Goal: Task Accomplishment & Management: Manage account settings

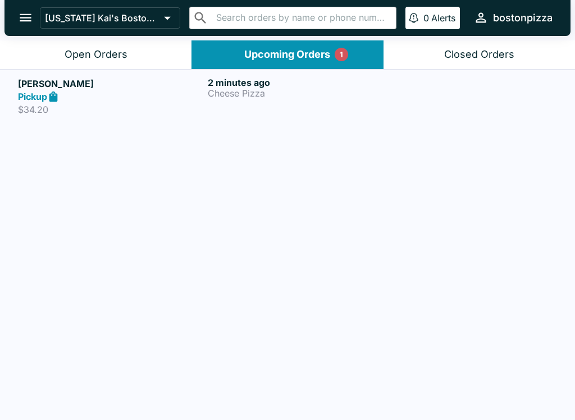
click at [150, 98] on div "Pickup" at bounding box center [110, 96] width 185 height 13
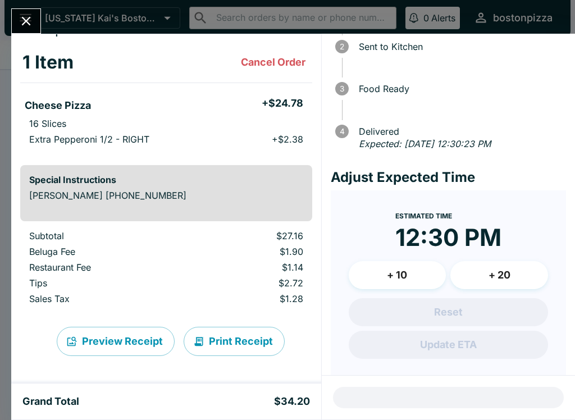
scroll to position [48, 0]
click at [17, 17] on button "Close" at bounding box center [26, 21] width 29 height 24
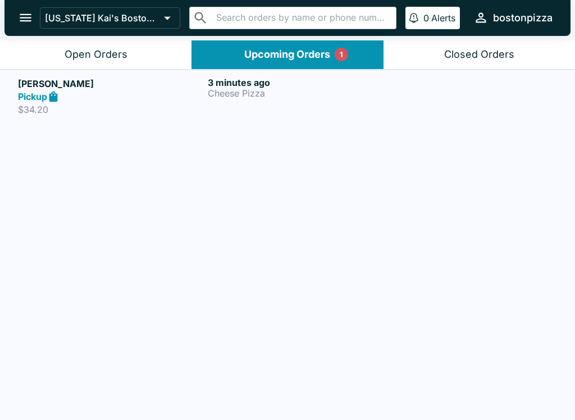
click at [135, 41] on button "Open Orders" at bounding box center [96, 54] width 192 height 29
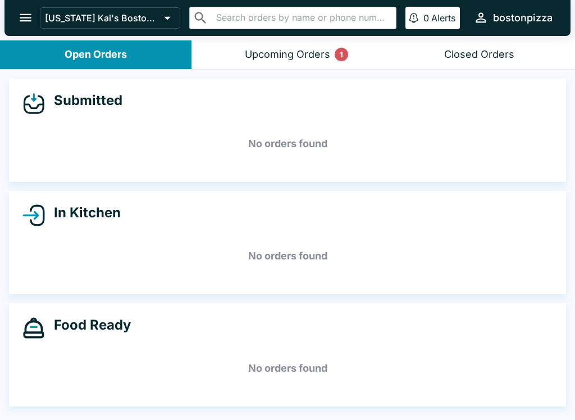
click at [331, 56] on button "Upcoming Orders 1" at bounding box center [288, 54] width 192 height 29
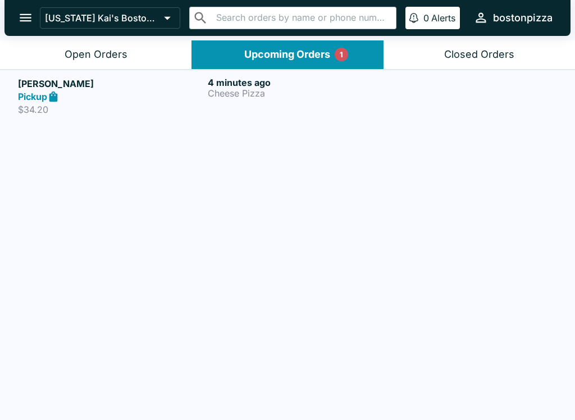
click at [315, 93] on p "Cheese Pizza" at bounding box center [300, 93] width 185 height 10
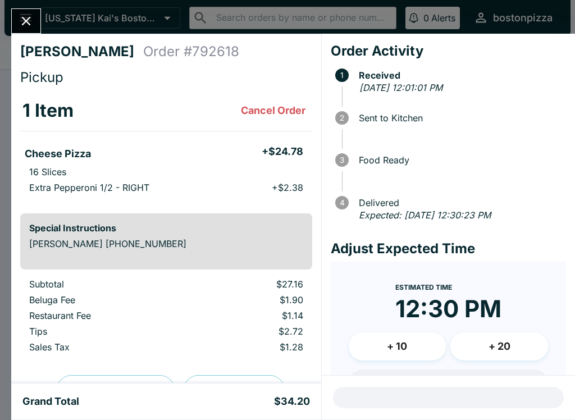
click at [19, 17] on icon "Close" at bounding box center [26, 20] width 15 height 15
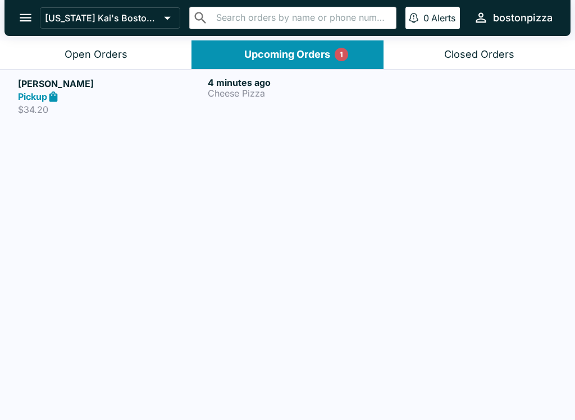
click at [179, 100] on div "Pickup" at bounding box center [110, 96] width 185 height 13
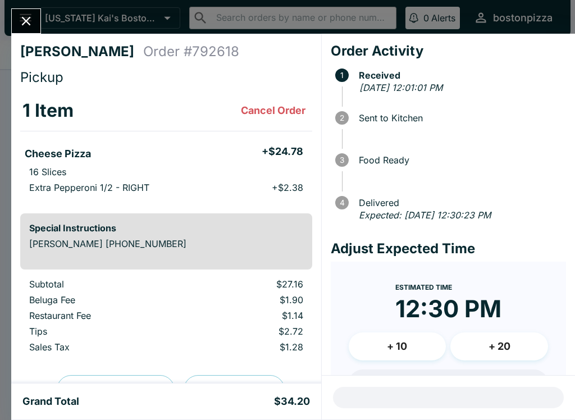
click at [34, 27] on button "Close" at bounding box center [26, 21] width 29 height 24
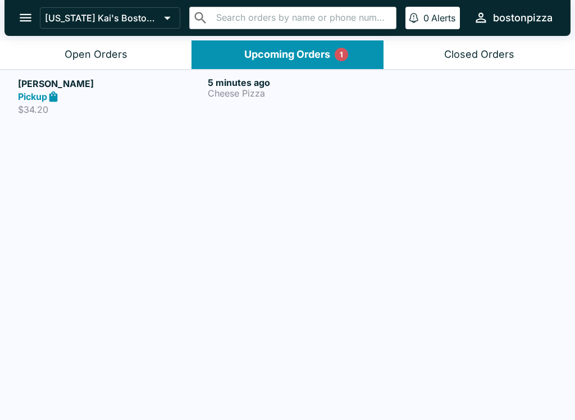
click at [102, 49] on div "Open Orders" at bounding box center [96, 54] width 63 height 13
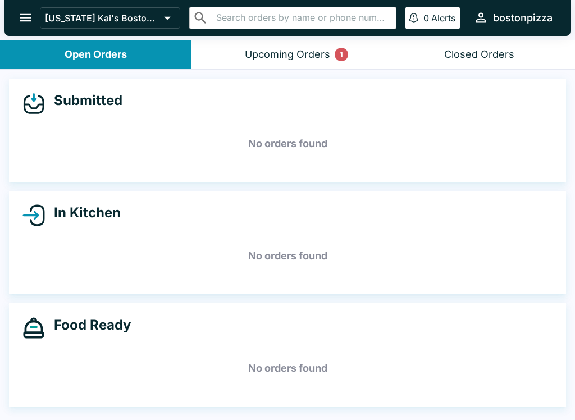
click at [276, 67] on button "Upcoming Orders 1" at bounding box center [288, 54] width 192 height 29
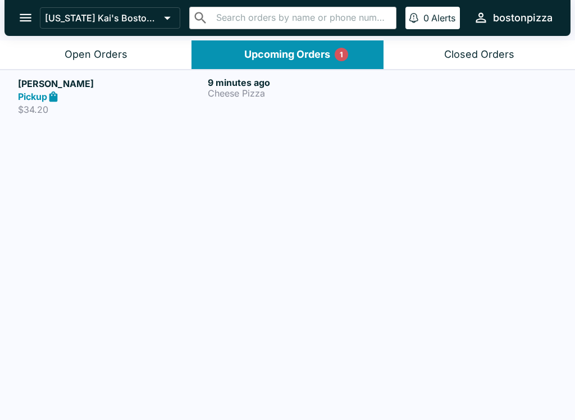
click at [184, 103] on div "[PERSON_NAME] Pickup $34.20" at bounding box center [110, 96] width 185 height 39
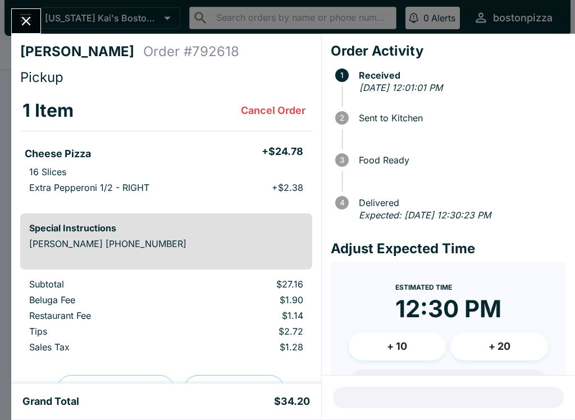
click at [26, 10] on button "Close" at bounding box center [26, 21] width 29 height 24
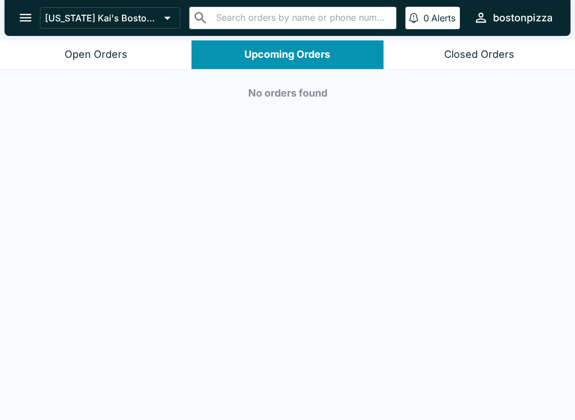
click at [69, 63] on button "Open Orders" at bounding box center [96, 54] width 192 height 29
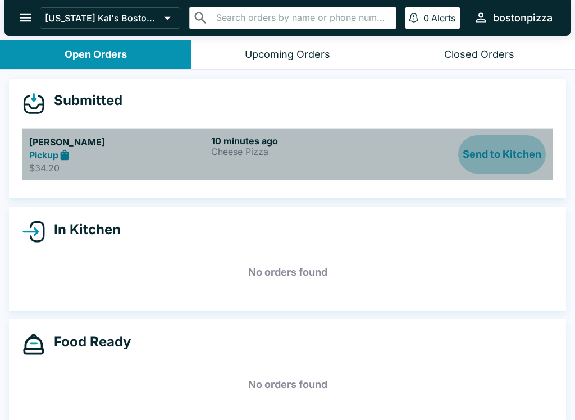
click at [484, 140] on button "Send to Kitchen" at bounding box center [503, 154] width 88 height 39
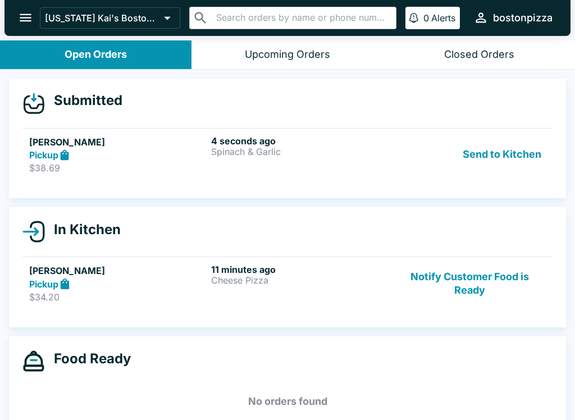
click at [219, 148] on p "Spinach & Garlic" at bounding box center [300, 152] width 178 height 10
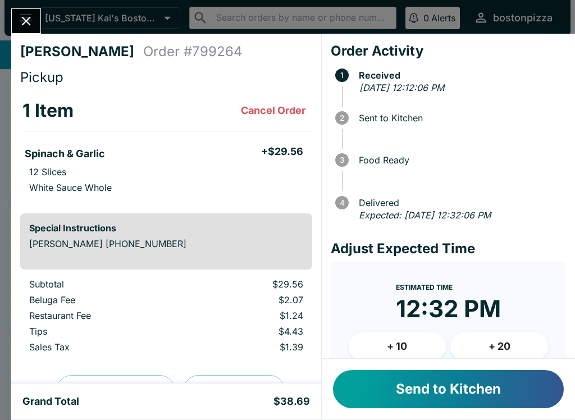
click at [430, 387] on button "Send to Kitchen" at bounding box center [448, 389] width 231 height 38
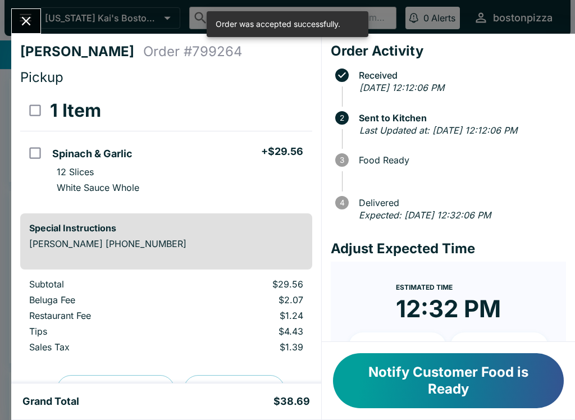
click at [30, 21] on icon "Close" at bounding box center [26, 20] width 15 height 15
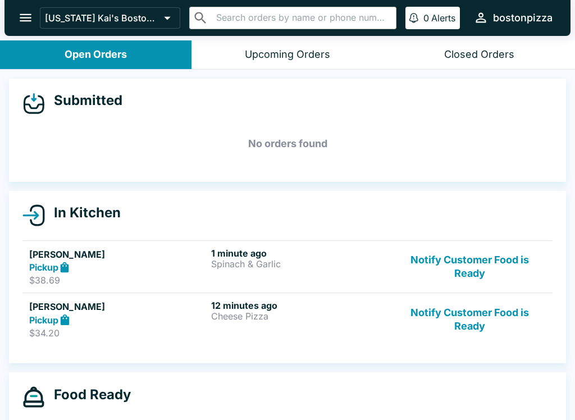
click at [288, 259] on p "Spinach & Garlic" at bounding box center [300, 264] width 178 height 10
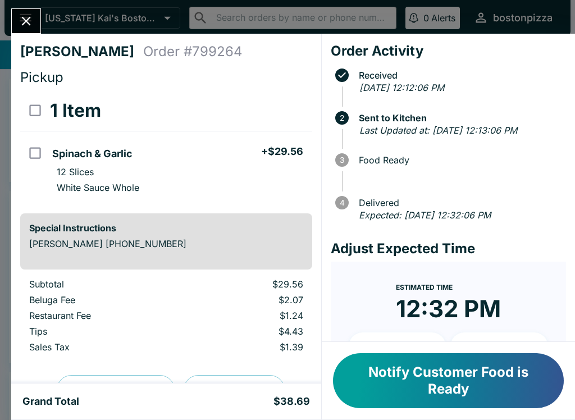
click at [21, 20] on icon "Close" at bounding box center [26, 20] width 15 height 15
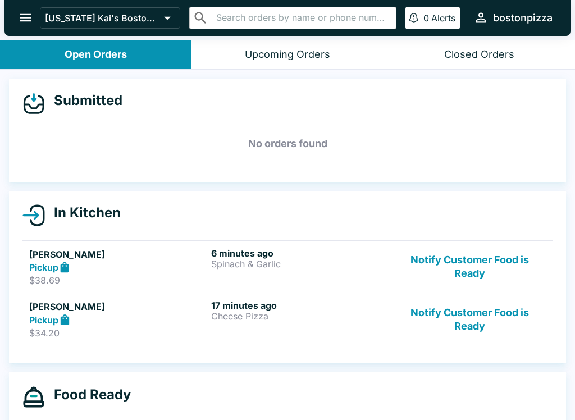
click at [500, 325] on button "Notify Customer Food is Ready" at bounding box center [470, 319] width 152 height 39
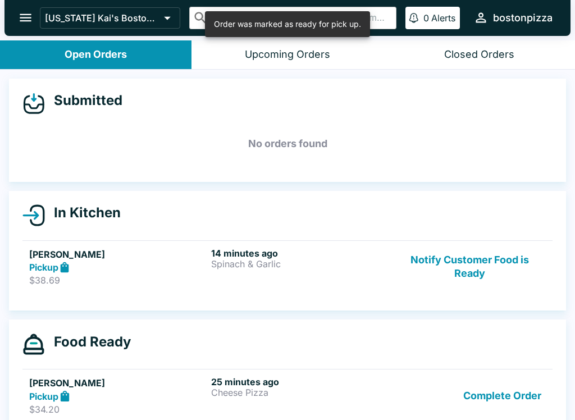
click at [511, 410] on button "Complete Order" at bounding box center [502, 395] width 87 height 39
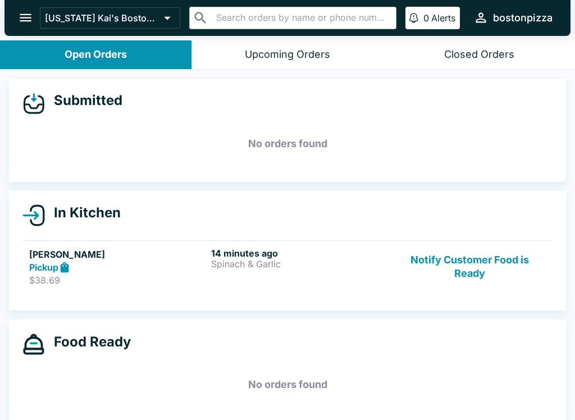
click at [460, 264] on button "Notify Customer Food is Ready" at bounding box center [470, 267] width 152 height 39
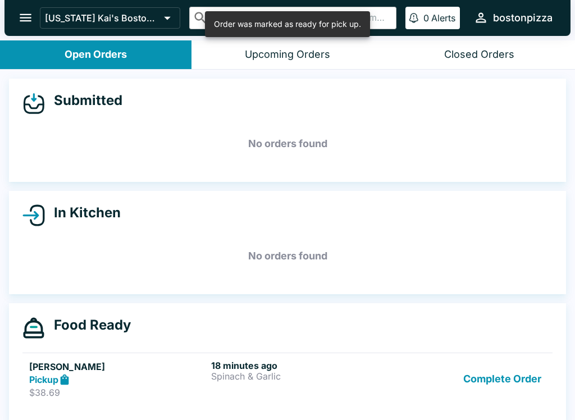
click at [487, 384] on button "Complete Order" at bounding box center [502, 379] width 87 height 39
